Goal: Task Accomplishment & Management: Manage account settings

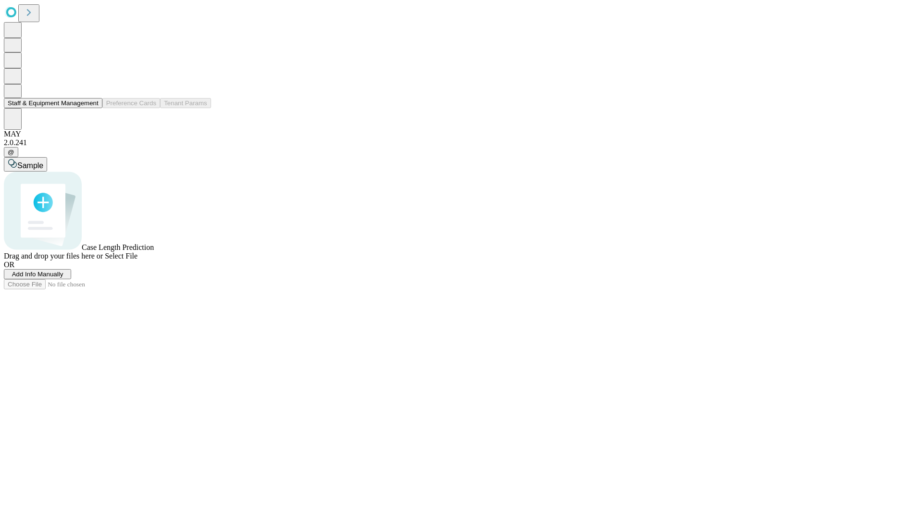
click at [92, 108] on button "Staff & Equipment Management" at bounding box center [53, 103] width 99 height 10
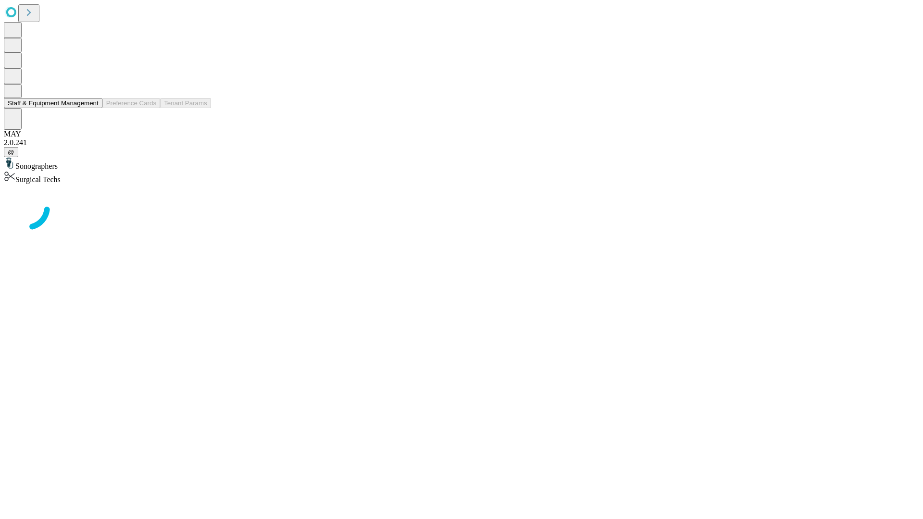
click at [92, 108] on button "Staff & Equipment Management" at bounding box center [53, 103] width 99 height 10
